Goal: Task Accomplishment & Management: Use online tool/utility

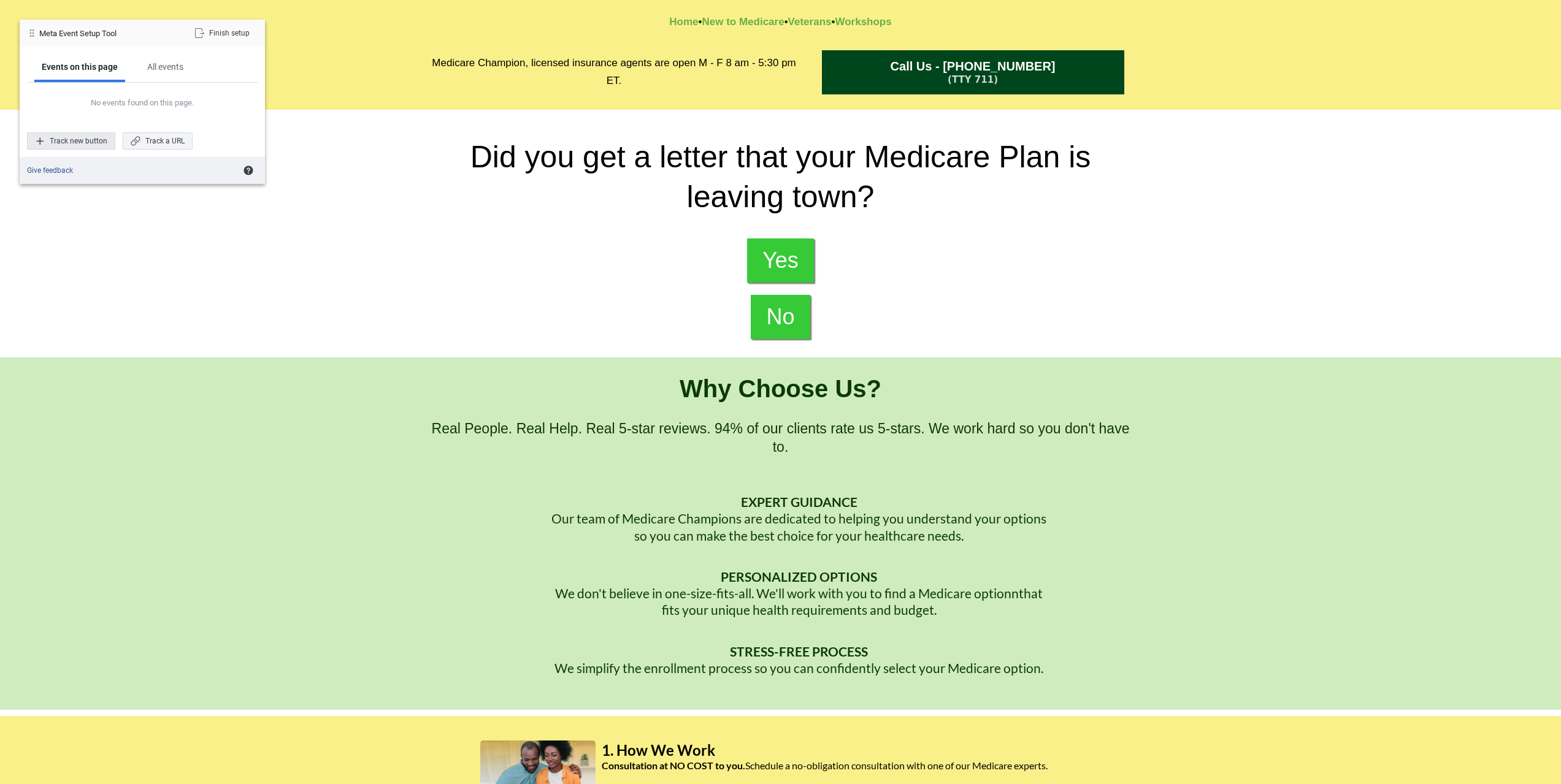
click at [88, 136] on div "Track new button" at bounding box center [71, 141] width 88 height 17
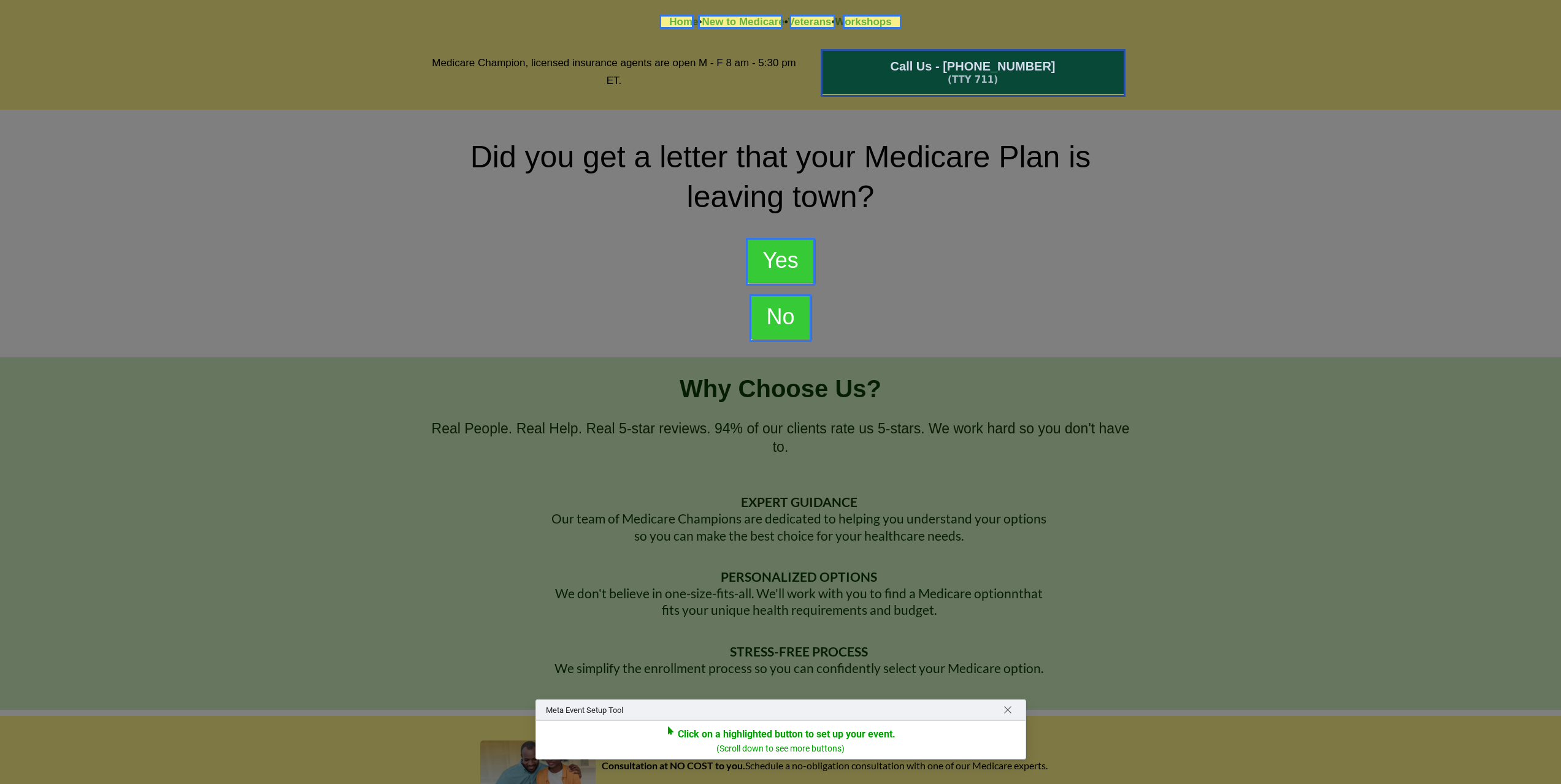
click at [856, 77] on div at bounding box center [973, 73] width 305 height 48
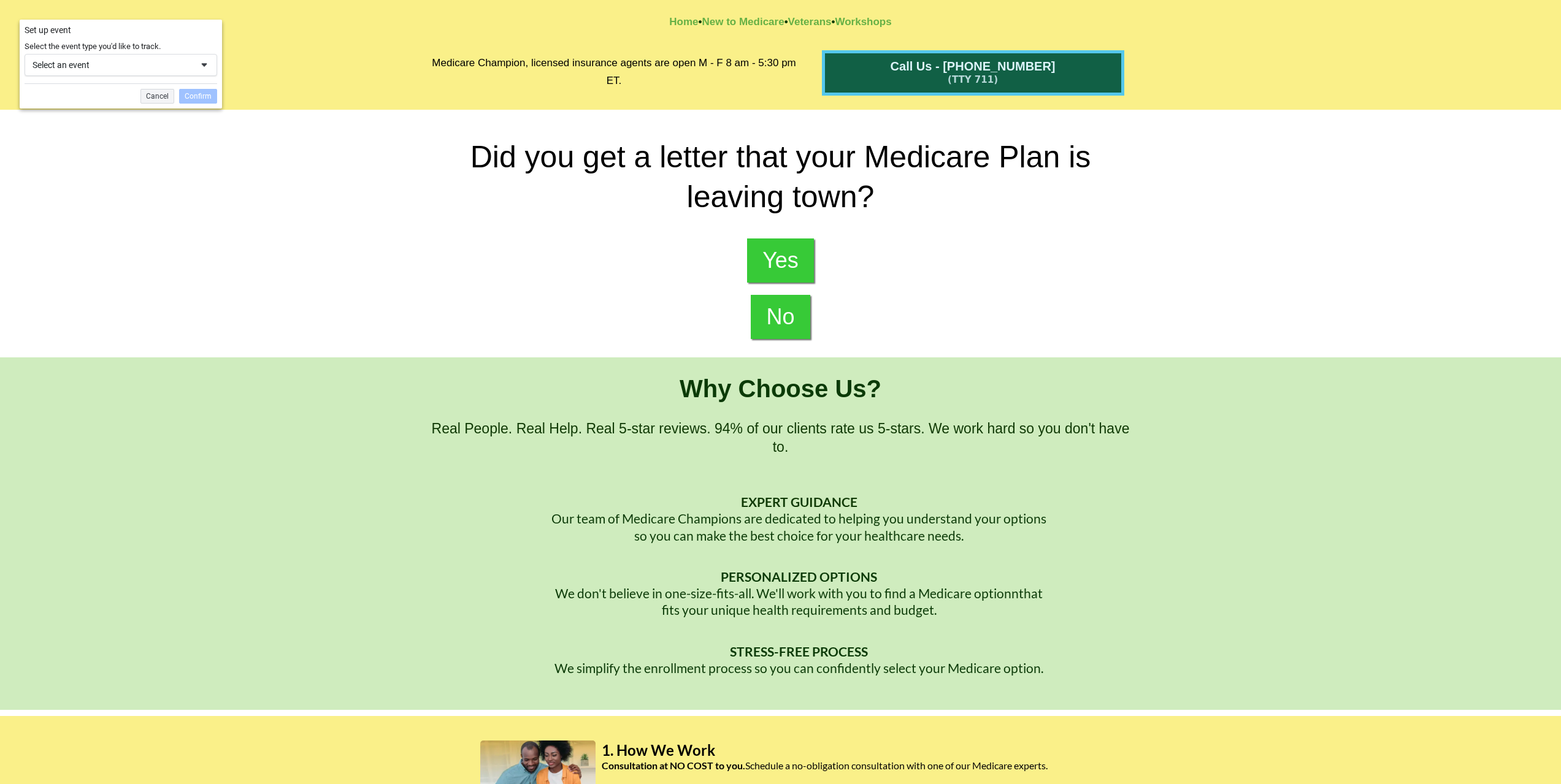
click at [136, 71] on div "Select an event" at bounding box center [120, 65] width 192 height 22
click at [118, 223] on div "Contact" at bounding box center [90, 223] width 126 height 24
click at [194, 99] on div "Confirm" at bounding box center [198, 97] width 38 height 15
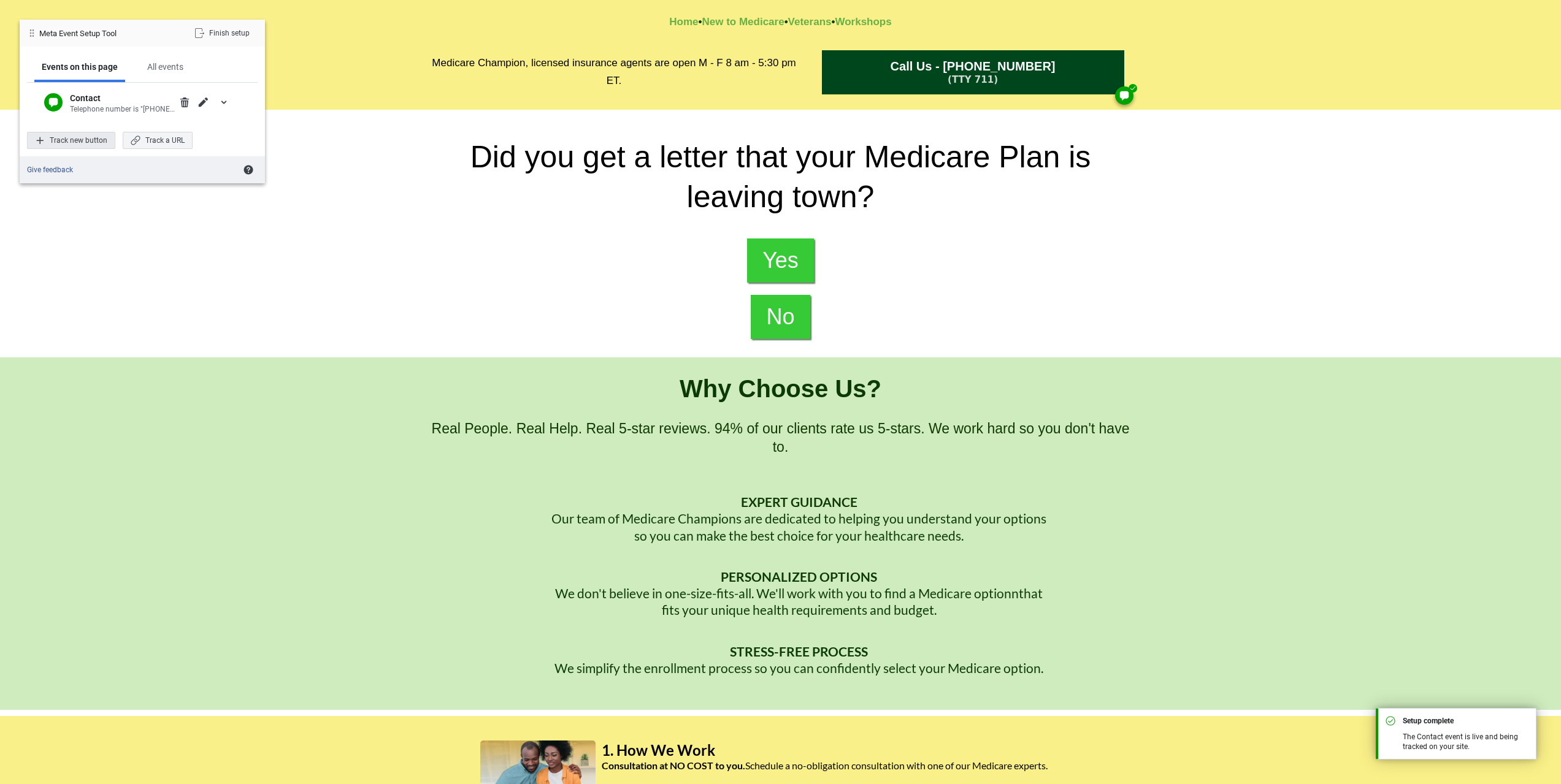
click at [91, 144] on div "Track new button" at bounding box center [71, 140] width 88 height 17
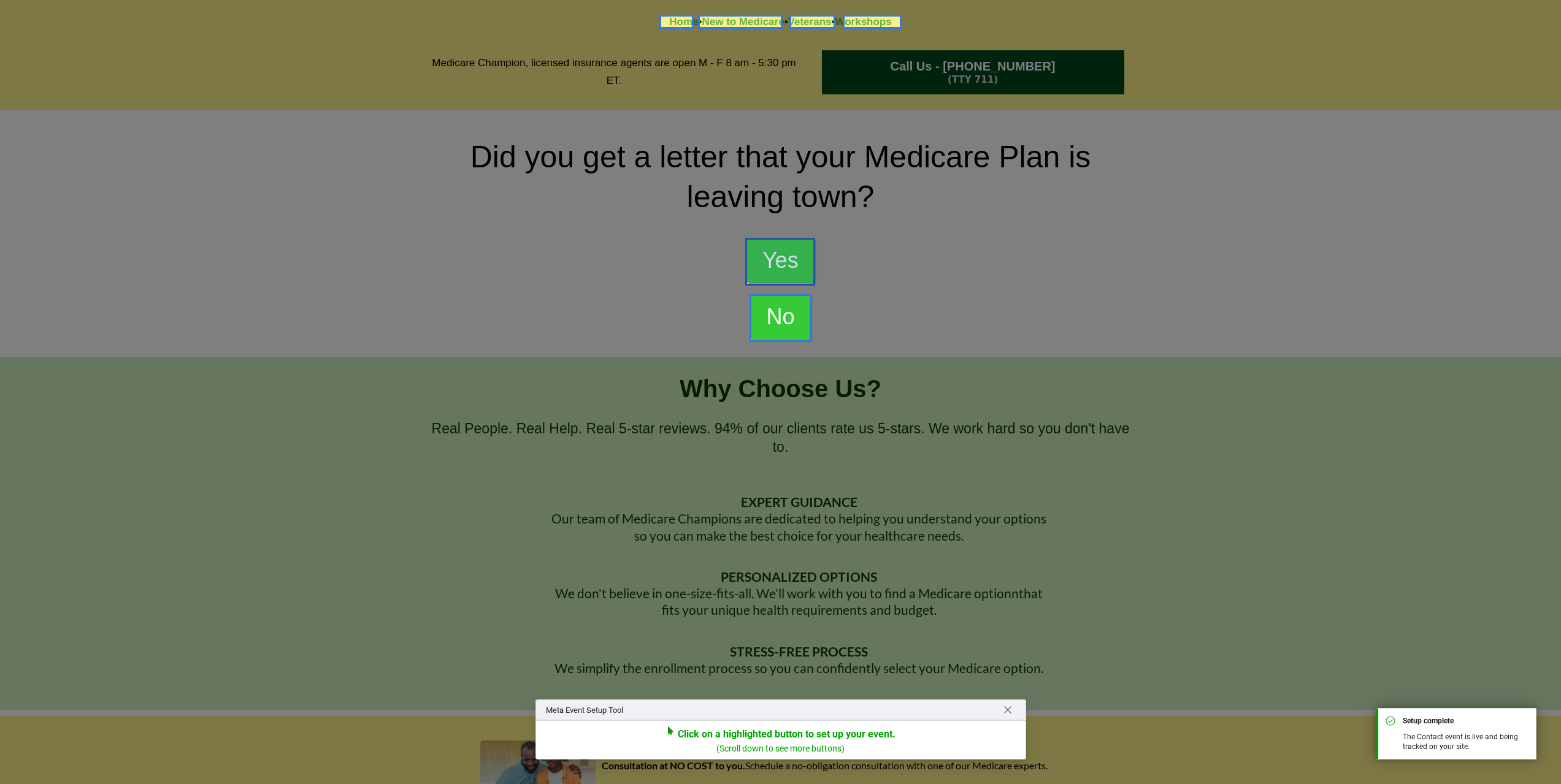
click at [772, 269] on div at bounding box center [780, 262] width 70 height 48
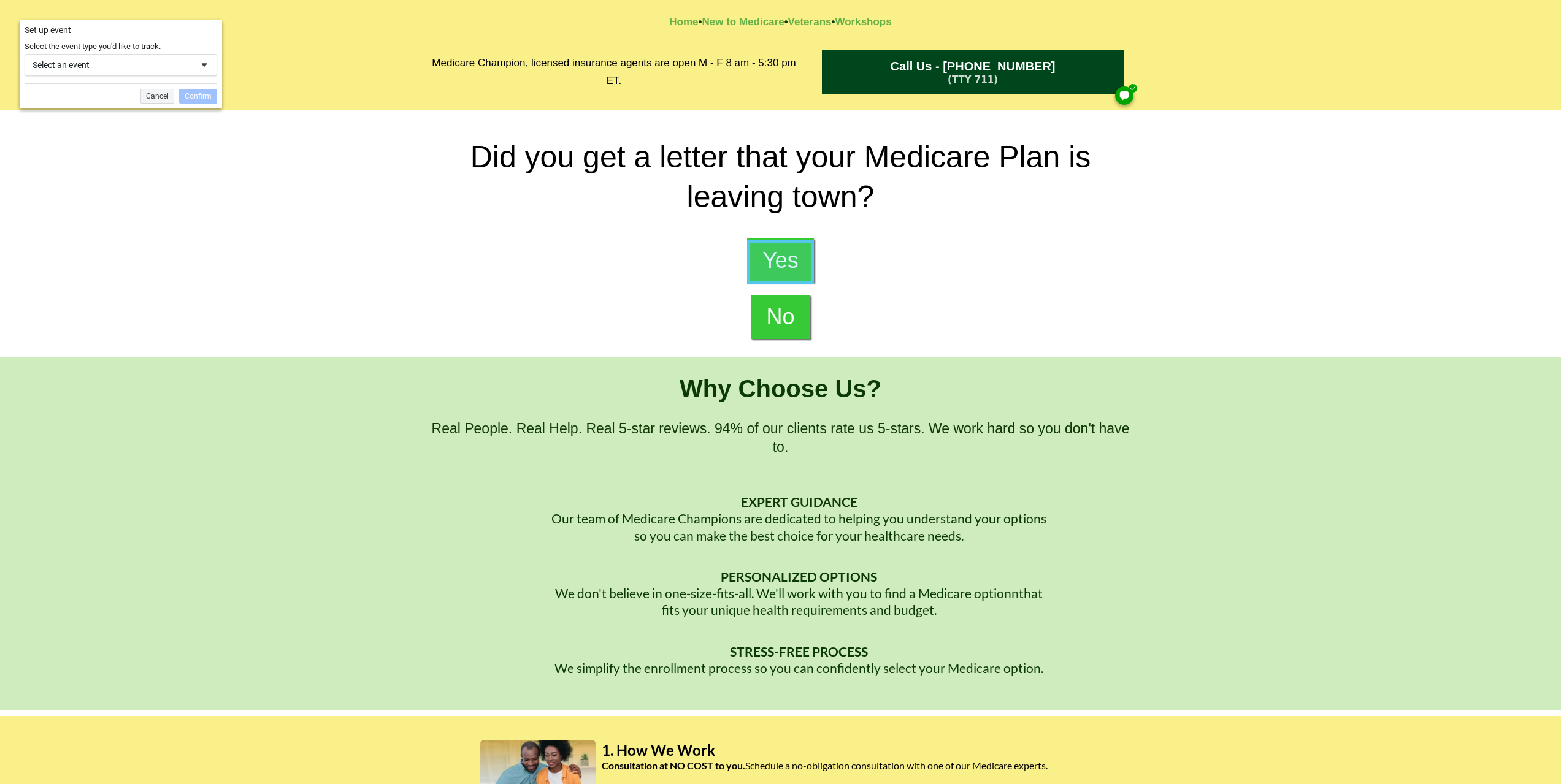
click at [185, 64] on div "Select an event" at bounding box center [112, 65] width 159 height 11
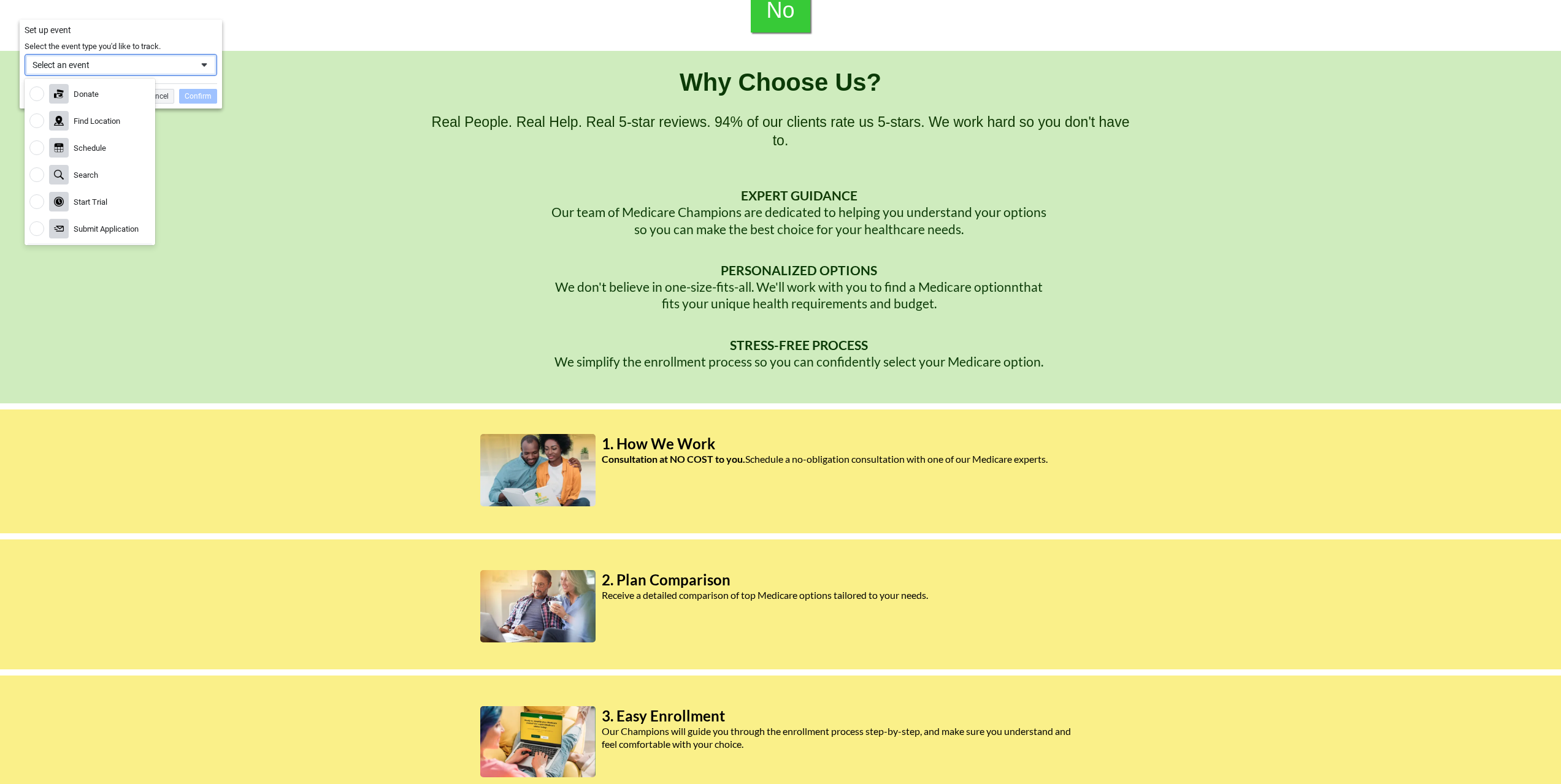
scroll to position [298, 0]
click at [123, 231] on div "View Content" at bounding box center [90, 230] width 126 height 24
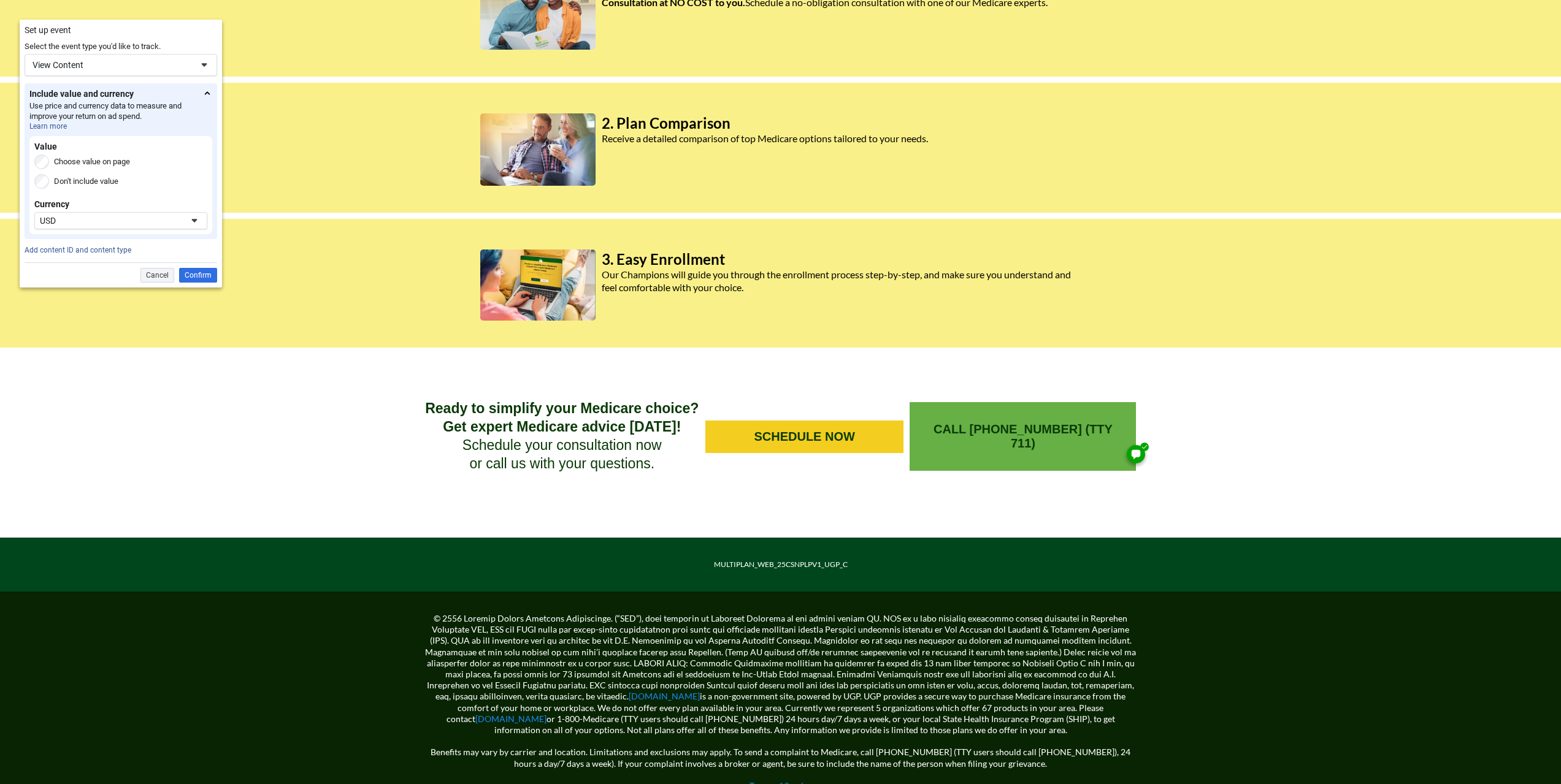
scroll to position [797, 0]
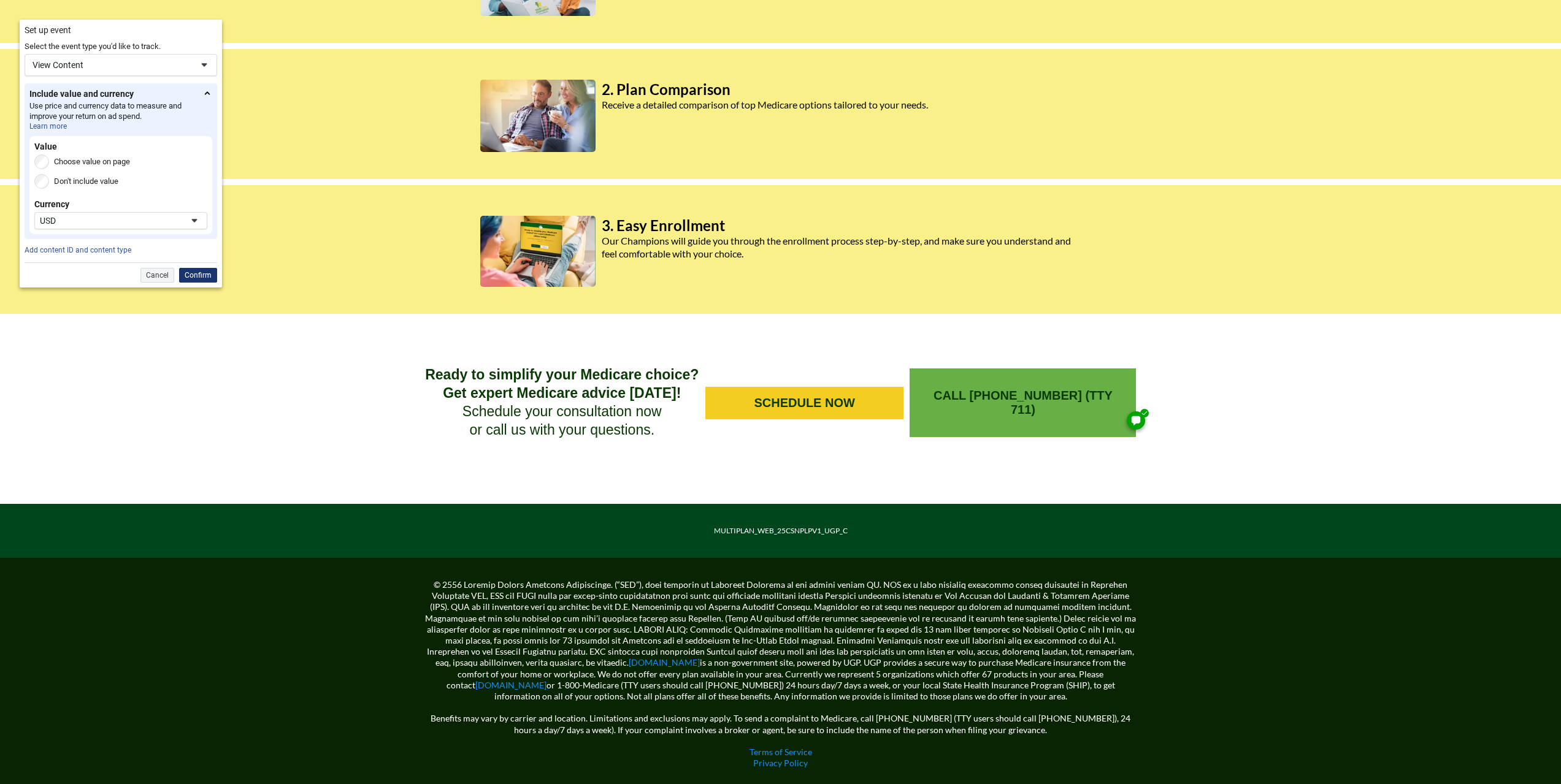
click at [199, 276] on div "Confirm" at bounding box center [198, 276] width 38 height 15
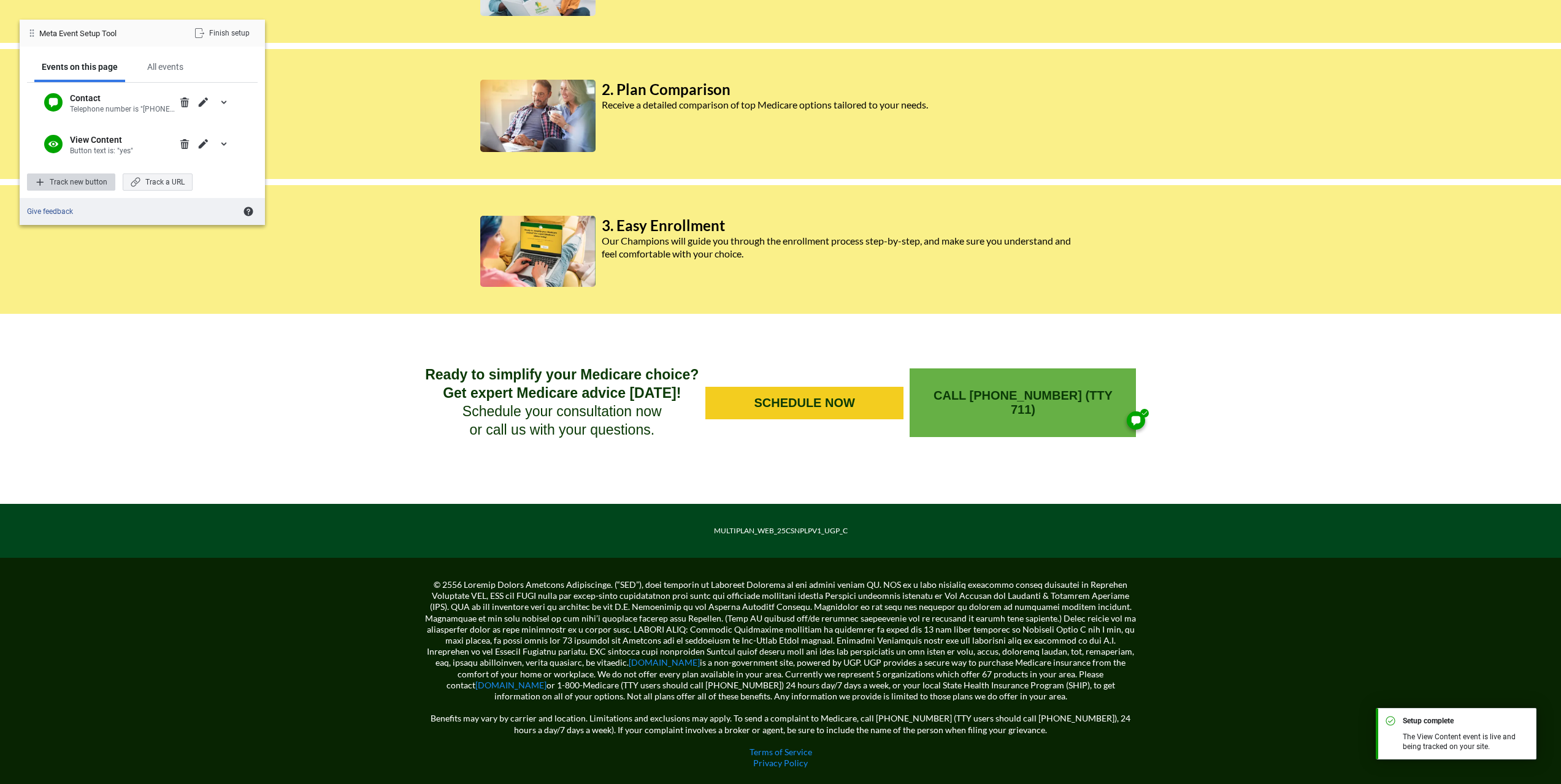
click at [85, 186] on div "Track new button" at bounding box center [71, 182] width 88 height 17
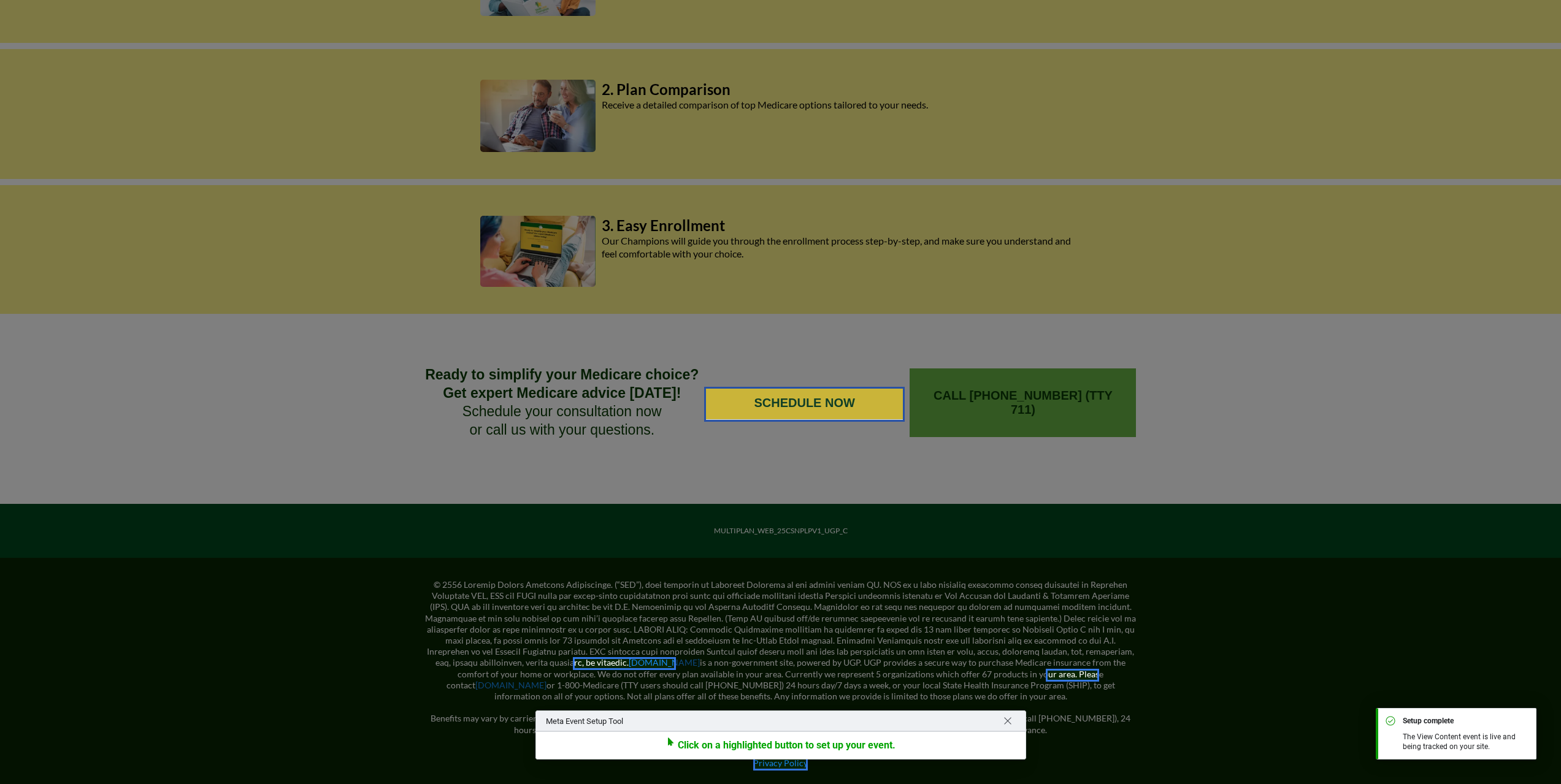
click at [745, 405] on div at bounding box center [804, 404] width 200 height 35
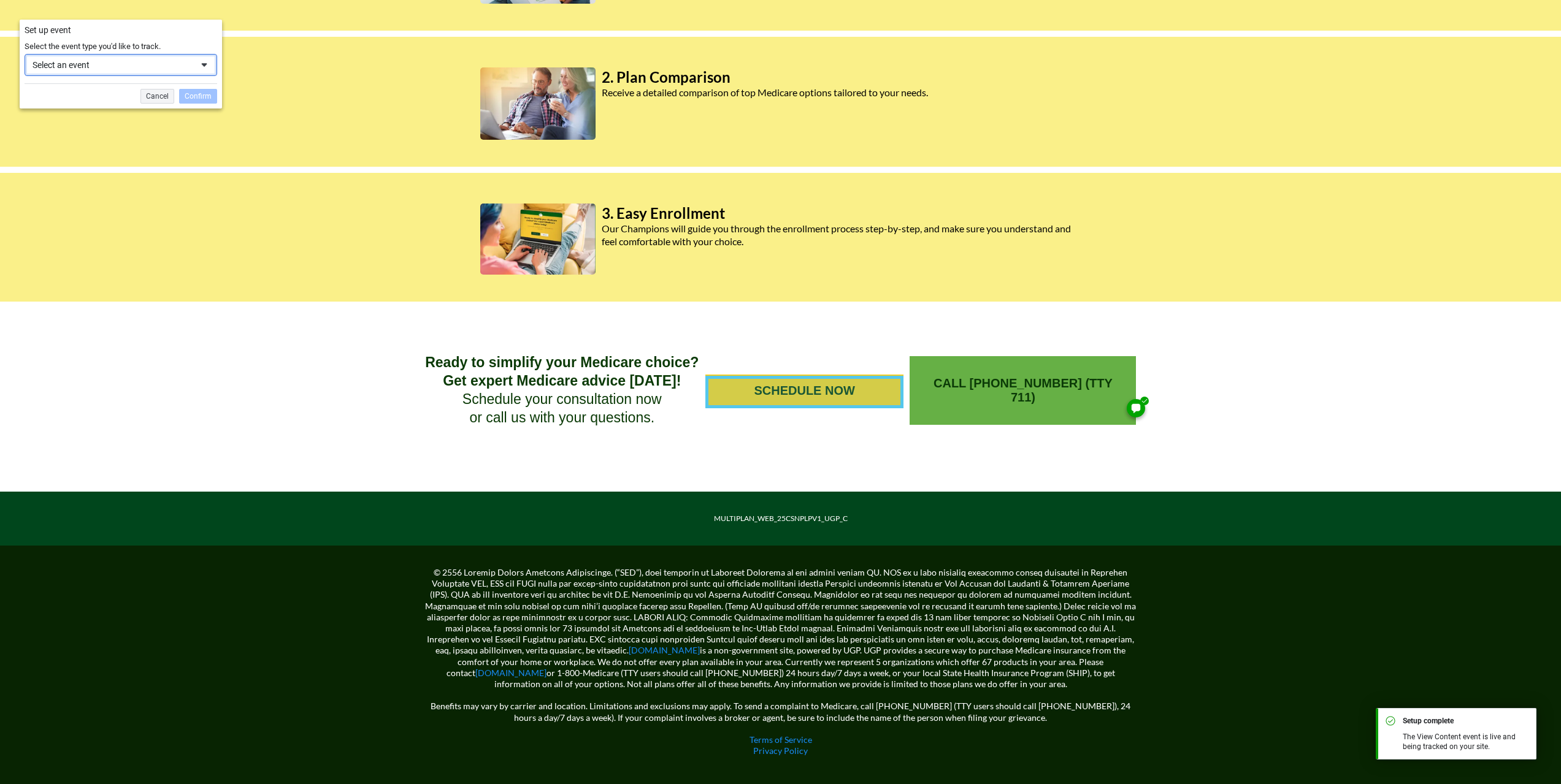
click at [159, 64] on div "Select an event" at bounding box center [112, 65] width 159 height 11
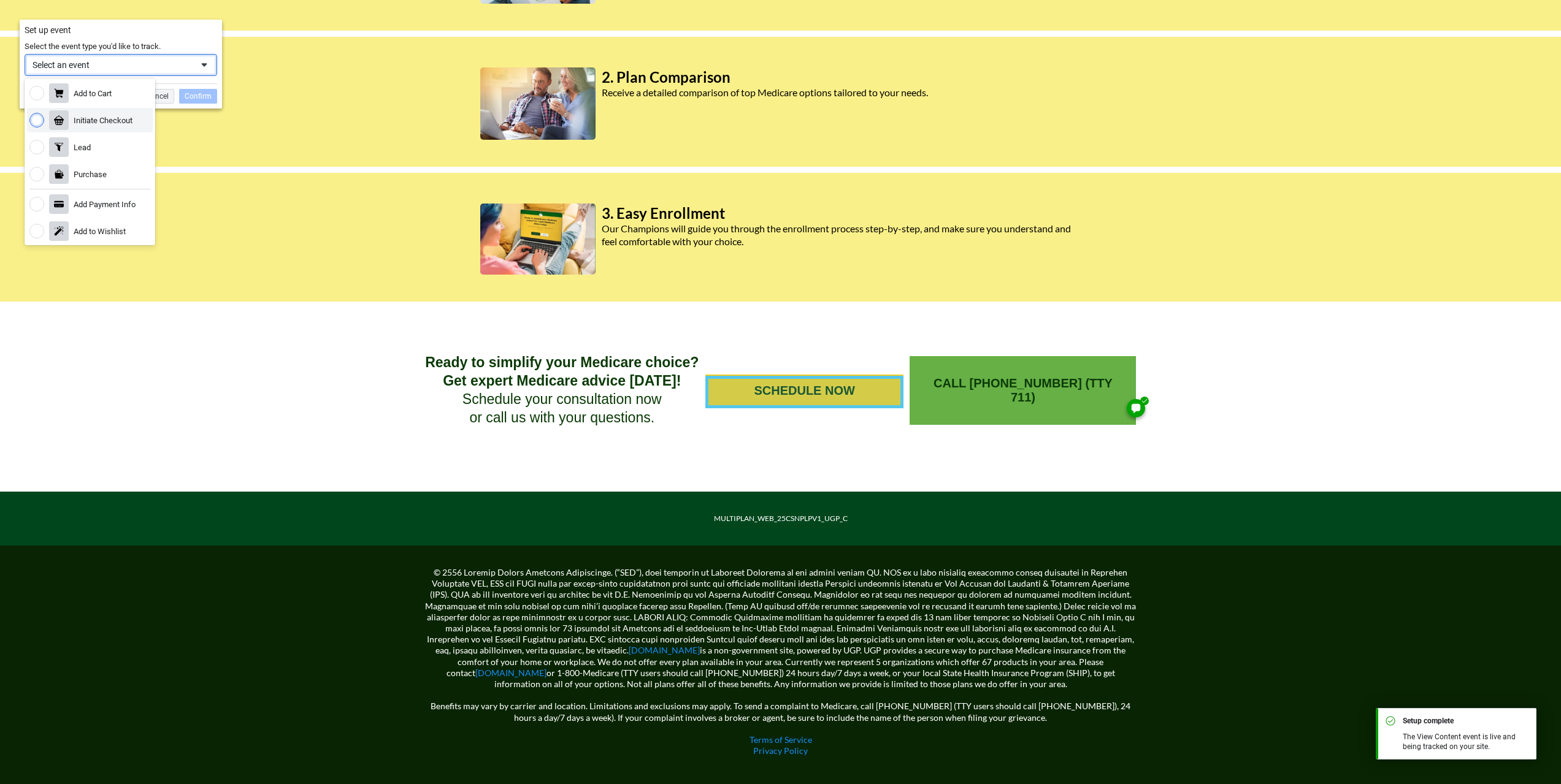
click at [123, 116] on div "Initiate Checkout" at bounding box center [103, 120] width 59 height 10
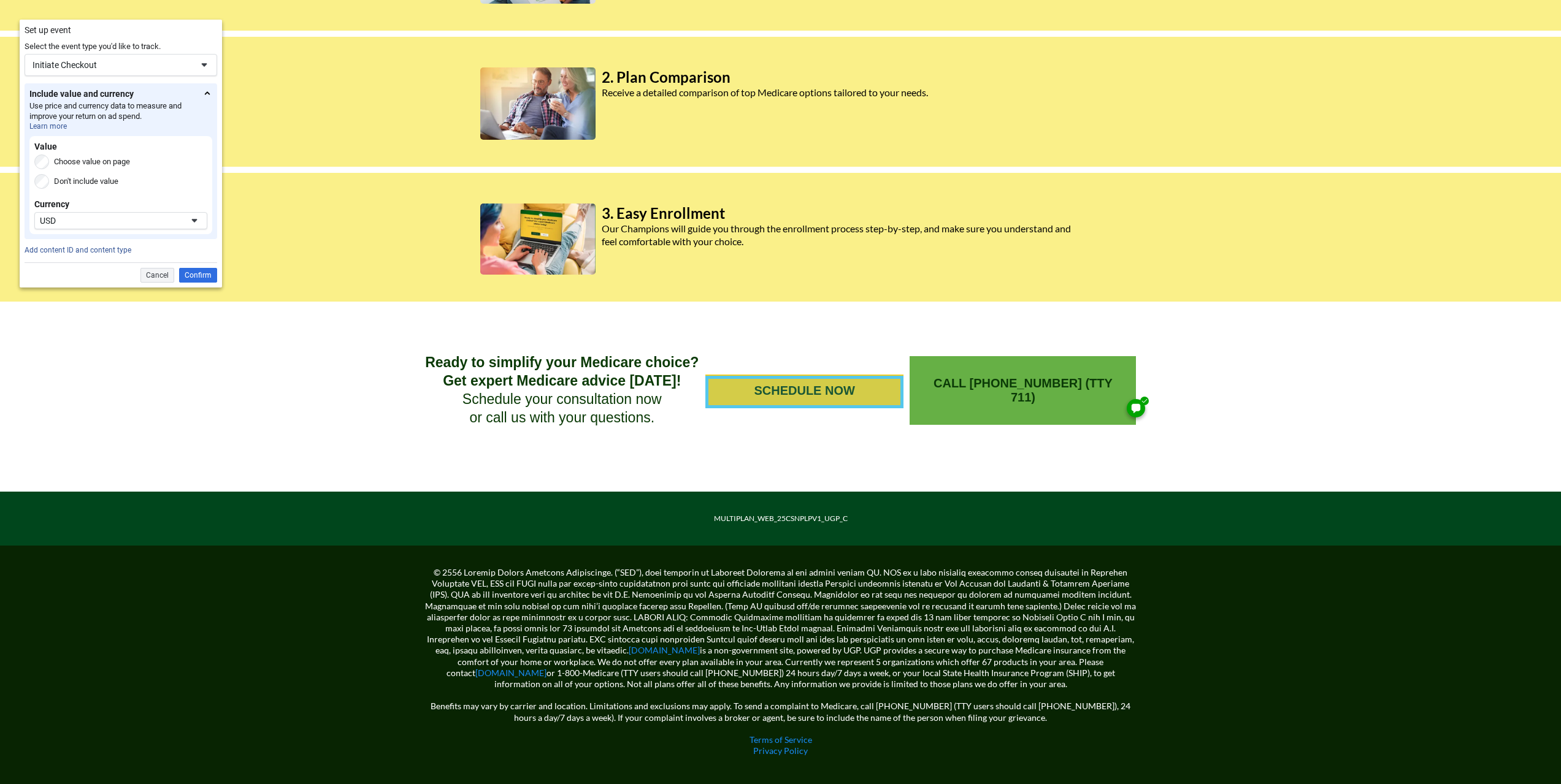
click at [49, 180] on div "Don't include value" at bounding box center [77, 181] width 84 height 15
click at [196, 273] on div "Confirm" at bounding box center [198, 276] width 38 height 15
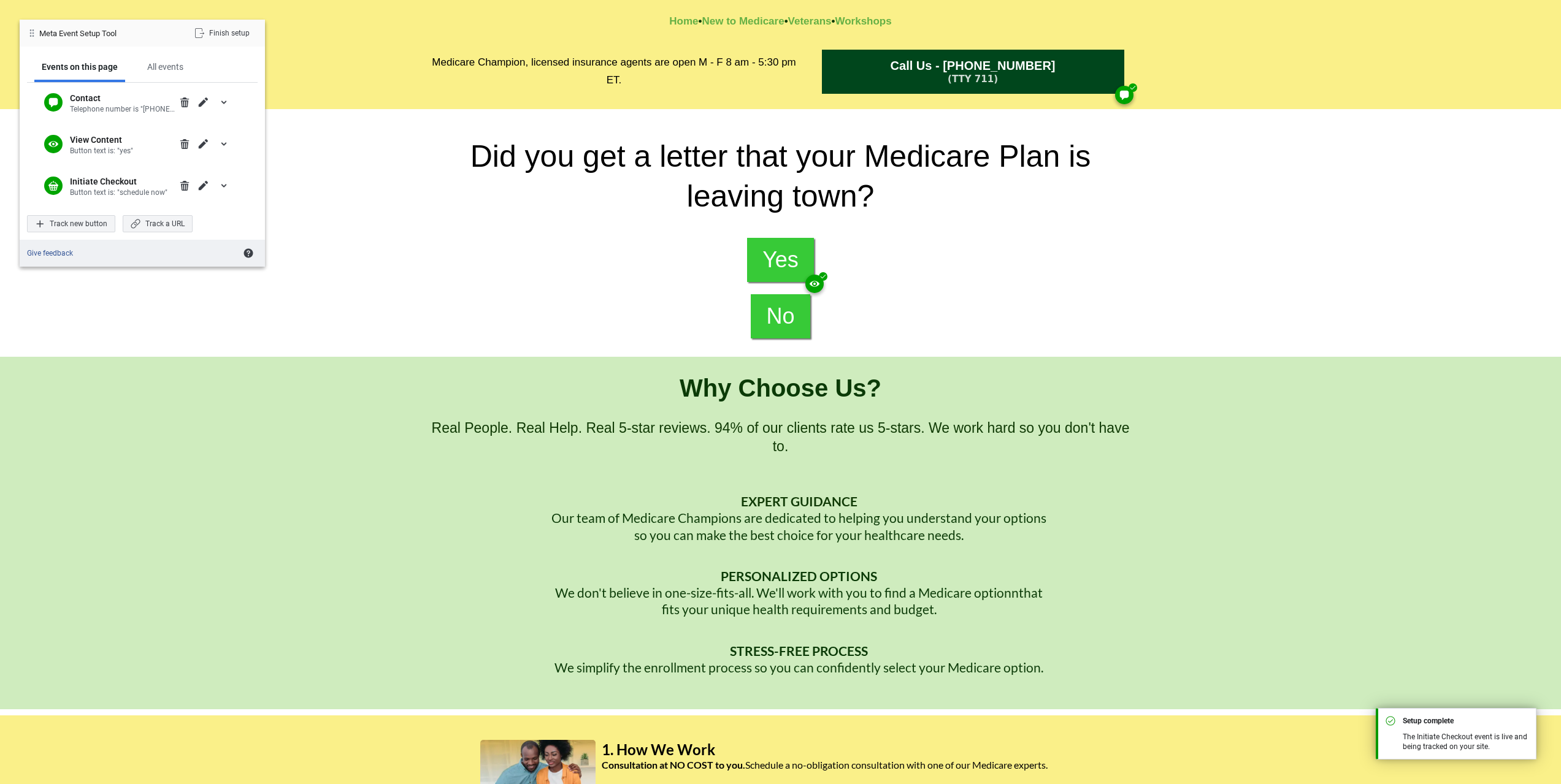
scroll to position [0, 0]
click at [789, 256] on span "Yes" at bounding box center [780, 260] width 36 height 26
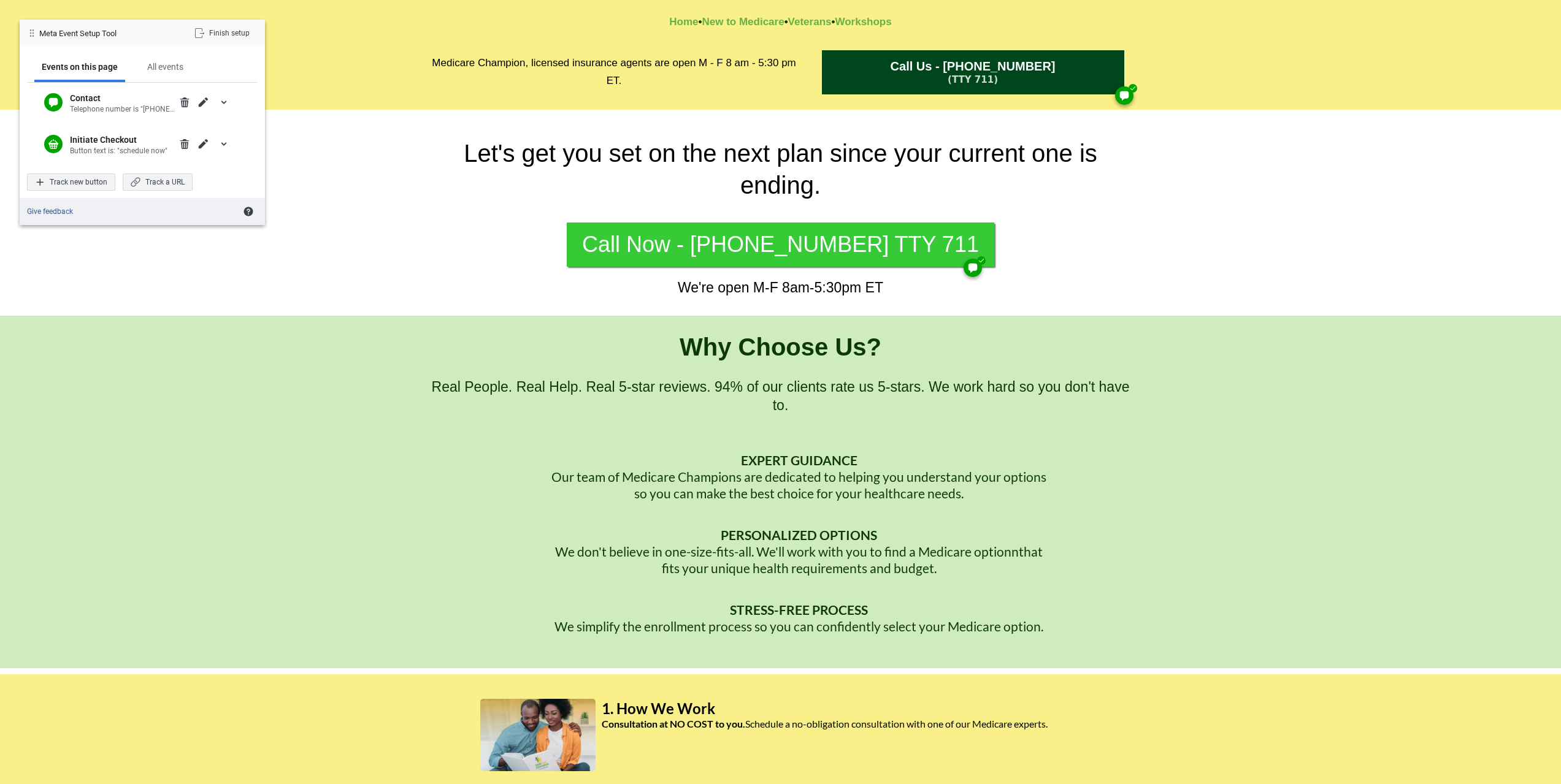
click at [788, 254] on span "Call Now - 1-833-344-4981 TTY 711" at bounding box center [780, 245] width 397 height 26
click at [221, 37] on div "Finish setup" at bounding box center [222, 32] width 71 height 17
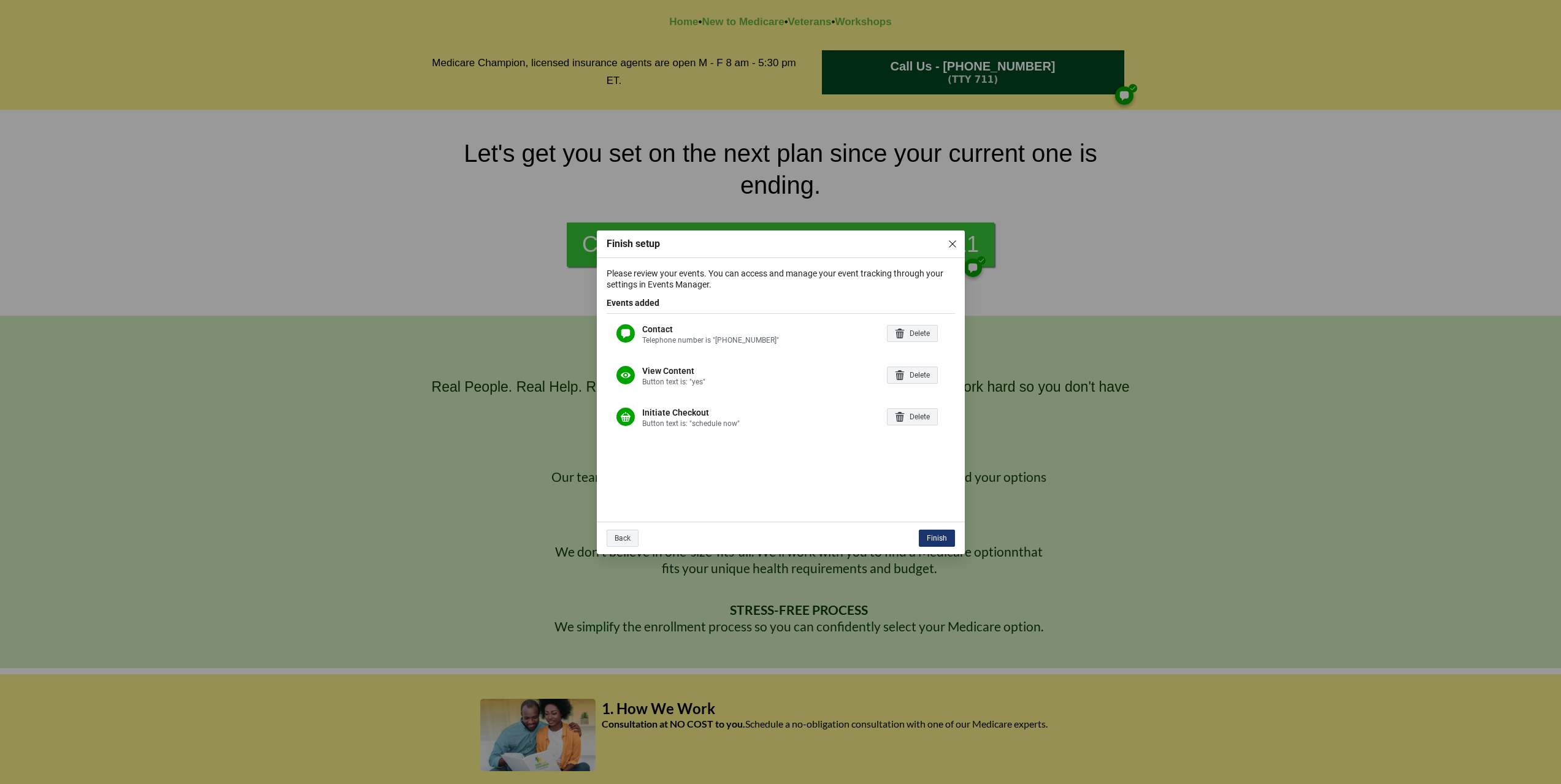
click at [924, 539] on div "Finish" at bounding box center [937, 538] width 36 height 17
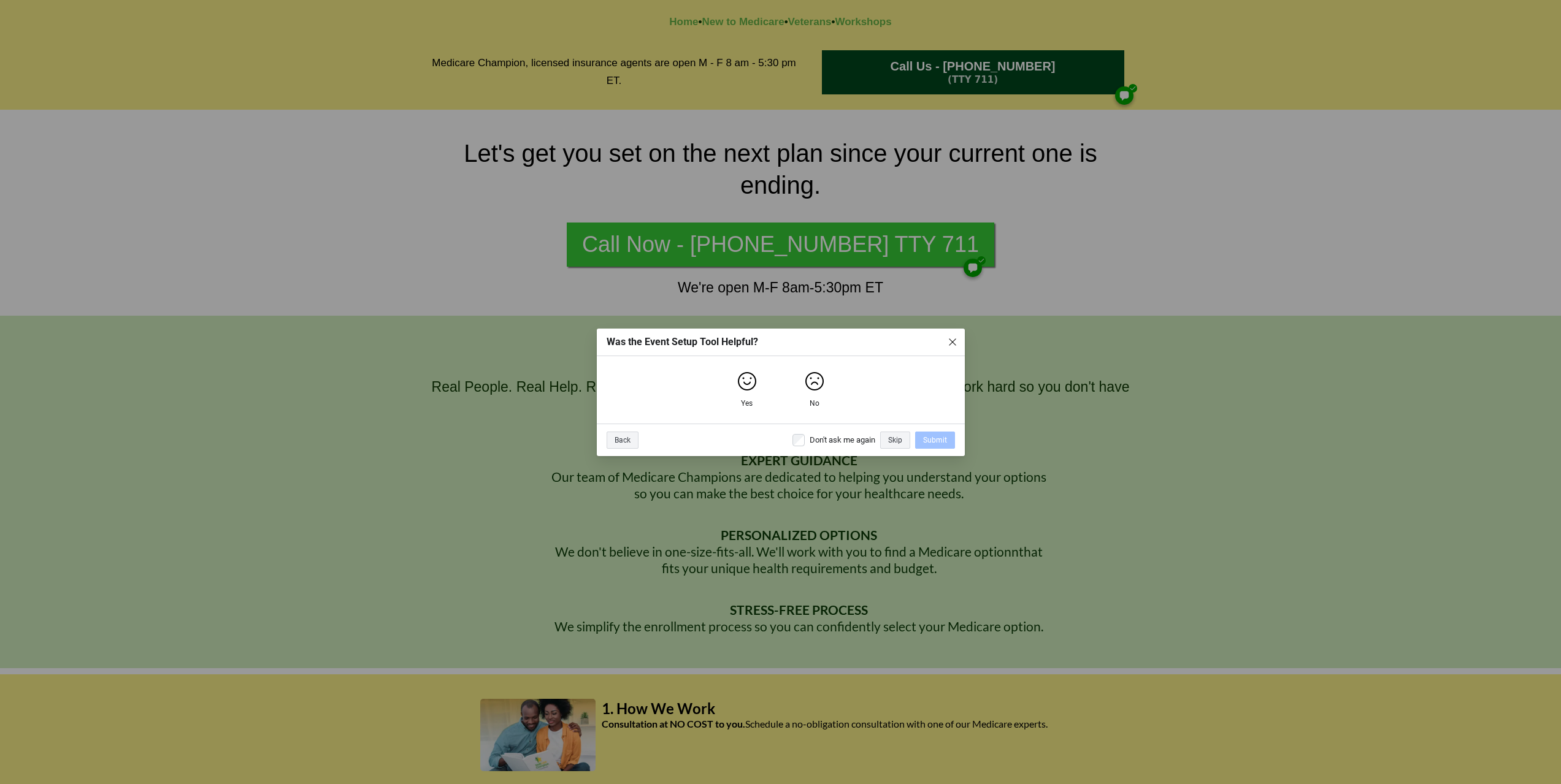
click at [1234, 279] on div "Was the Event Setup Tool Helpful? Yes No Back Don't ask me again Skip Submit" at bounding box center [780, 392] width 1561 height 784
